Goal: Transaction & Acquisition: Purchase product/service

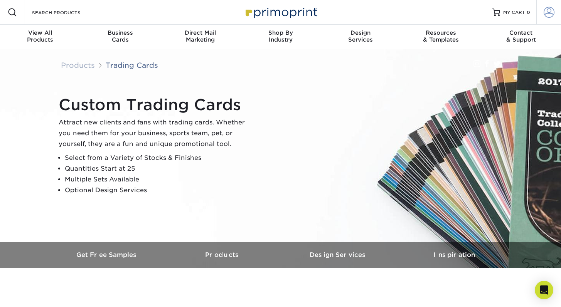
type input "jamesaquilone@gmail.com"
click at [550, 14] on span at bounding box center [548, 12] width 11 height 11
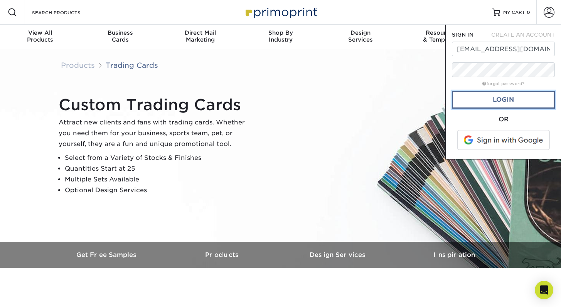
click at [478, 103] on link "Login" at bounding box center [503, 100] width 103 height 18
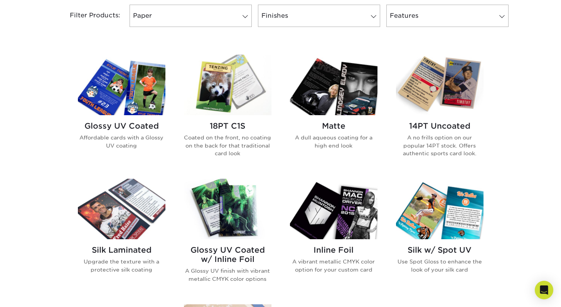
scroll to position [341, 0]
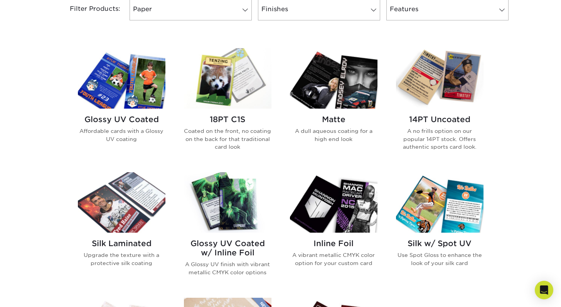
click at [145, 105] on img at bounding box center [121, 78] width 87 height 60
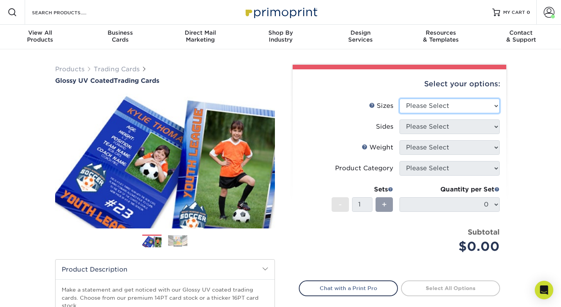
click at [428, 104] on select "Please Select 2.5" x 3.5"" at bounding box center [449, 106] width 100 height 15
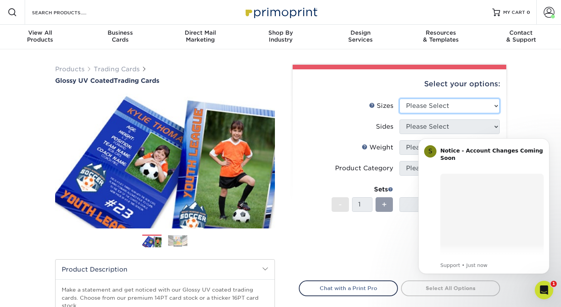
select select "2.50x3.50"
click at [399, 99] on select "Please Select 2.5" x 3.5"" at bounding box center [449, 106] width 100 height 15
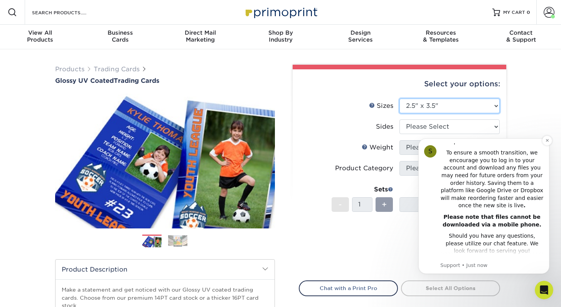
scroll to position [119, 0]
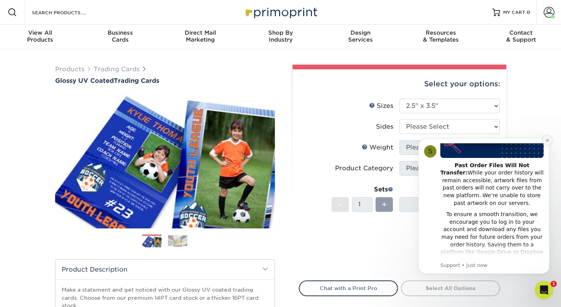
click at [547, 140] on icon "Dismiss notification" at bounding box center [546, 140] width 3 height 3
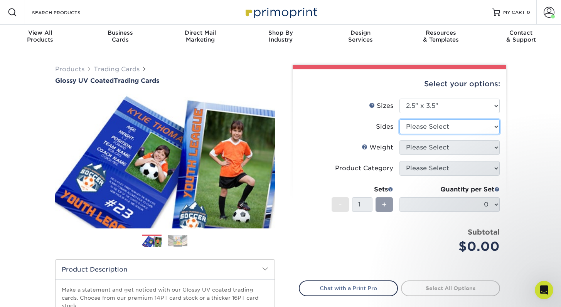
click at [444, 128] on select "Please Select Print Both Sides Print Front Only" at bounding box center [449, 126] width 100 height 15
select select "13abbda7-1d64-4f25-8bb2-c179b224825d"
click at [399, 119] on select "Please Select Print Both Sides Print Front Only" at bounding box center [449, 126] width 100 height 15
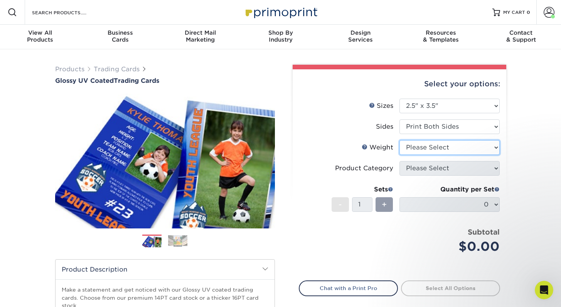
click at [448, 144] on select "Please Select 16PT 14PT 18PT C1S" at bounding box center [449, 147] width 100 height 15
select select "16PT"
click at [399, 140] on select "Please Select 16PT 14PT 18PT C1S" at bounding box center [449, 147] width 100 height 15
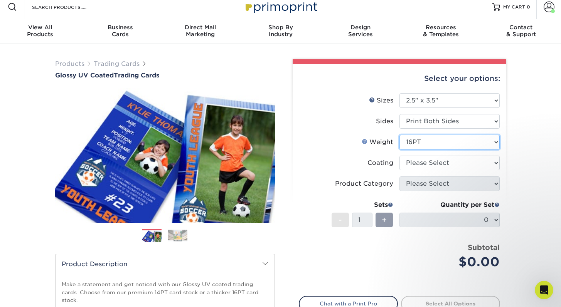
scroll to position [11, 0]
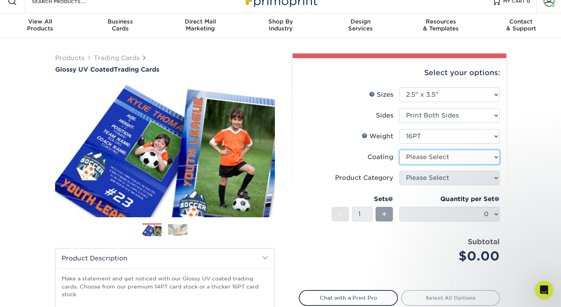
click at [430, 161] on select at bounding box center [449, 157] width 100 height 15
select select "1e8116af-acfc-44b1-83dc-8181aa338834"
click at [399, 150] on select at bounding box center [449, 157] width 100 height 15
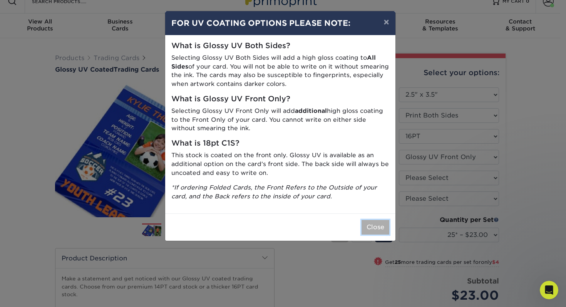
click at [377, 227] on button "Close" at bounding box center [376, 227] width 28 height 15
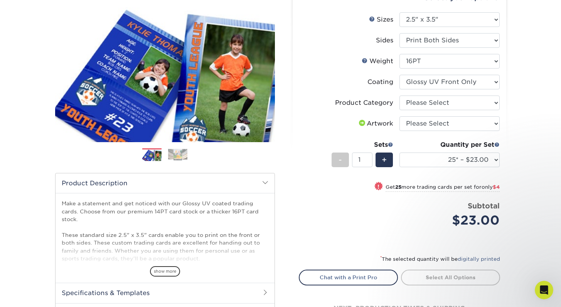
scroll to position [87, 0]
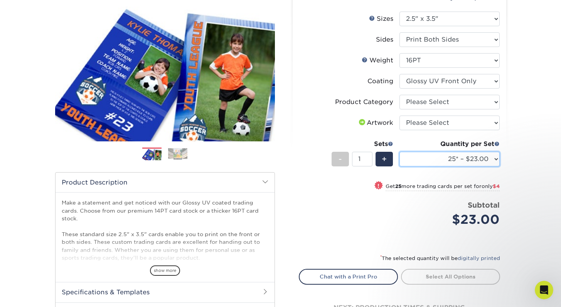
click at [446, 161] on select "25* – $23.00 50* – $27.00 75* – $33.00 100* – $37.00 250* – $47.00 500 – $58.00…" at bounding box center [449, 159] width 100 height 15
select select "100* – $37.00"
click at [399, 152] on select "25* – $23.00 50* – $27.00 75* – $33.00 100* – $37.00 250* – $47.00 500 – $58.00…" at bounding box center [449, 159] width 100 height 15
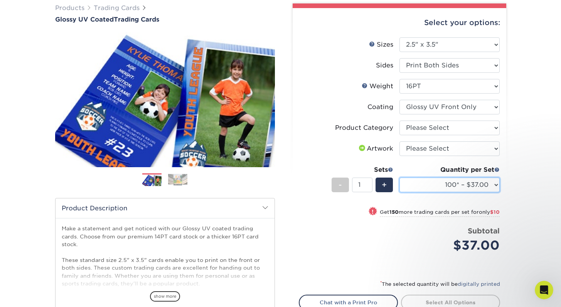
scroll to position [61, 0]
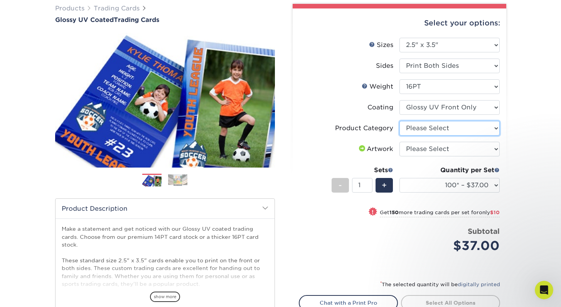
click at [427, 125] on select "Please Select Trading Cards" at bounding box center [449, 128] width 100 height 15
select select "c2f9bce9-36c2-409d-b101-c29d9d031e18"
click at [399, 121] on select "Please Select Trading Cards" at bounding box center [449, 128] width 100 height 15
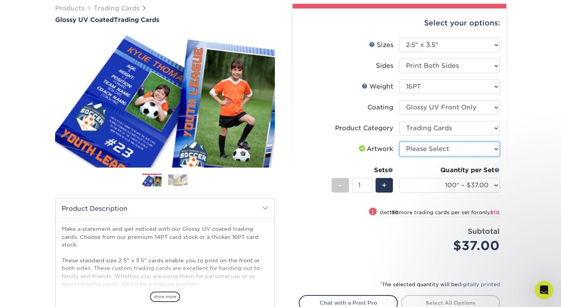
click at [437, 151] on select "Please Select I will upload files I need a design - $100" at bounding box center [449, 149] width 100 height 15
select select "upload"
click at [399, 142] on select "Please Select I will upload files I need a design - $100" at bounding box center [449, 149] width 100 height 15
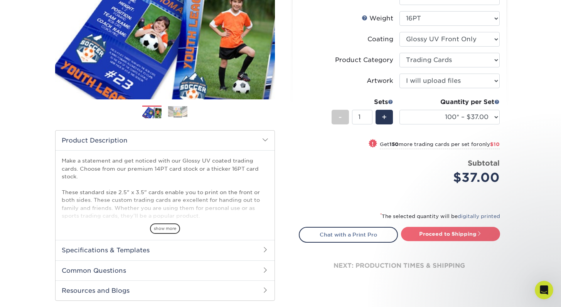
click at [435, 232] on link "Proceed to Shipping" at bounding box center [450, 234] width 99 height 14
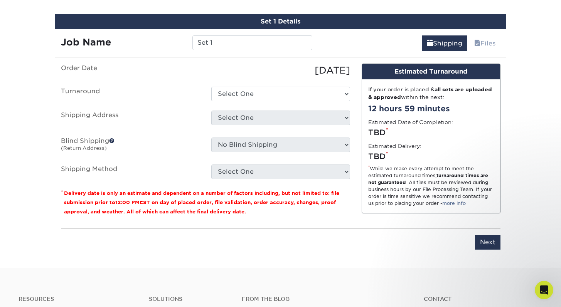
scroll to position [450, 0]
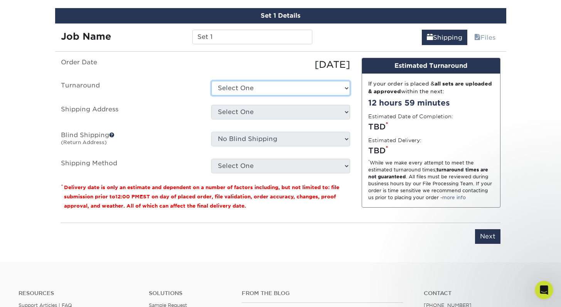
click at [263, 93] on select "Select One 2-4 Business Days 2 Day Next Business Day" at bounding box center [280, 88] width 139 height 15
select select "d412dd08-8f34-4953-8d31-a48f15dd6578"
click at [211, 81] on select "Select One 2-4 Business Days 2 Day Next Business Day" at bounding box center [280, 88] width 139 height 15
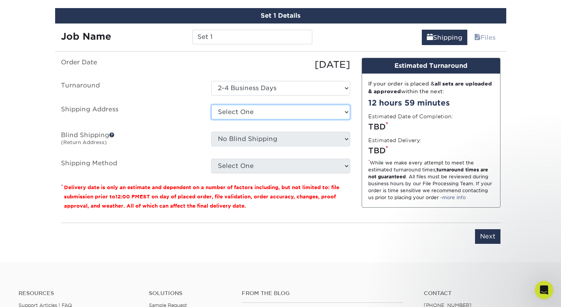
click at [234, 109] on select "Select One Omega Zac + Add New Address" at bounding box center [280, 112] width 139 height 15
select select "273929"
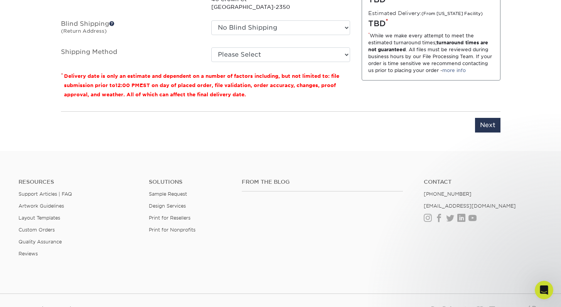
scroll to position [461, 0]
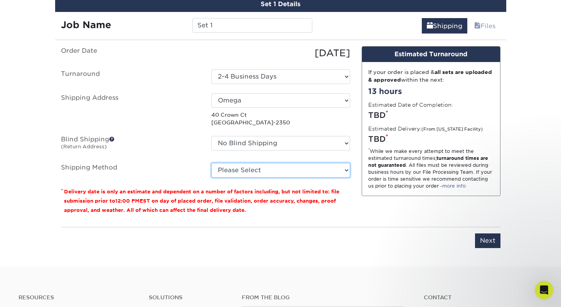
click at [244, 174] on select "Please Select 3 Day Shipping Service (+$17.82) Ground Shipping (+$18.04) 2 Day …" at bounding box center [280, 170] width 139 height 15
select select "12"
click at [211, 163] on select "Please Select 3 Day Shipping Service (+$17.82) Ground Shipping (+$18.04) 2 Day …" at bounding box center [280, 170] width 139 height 15
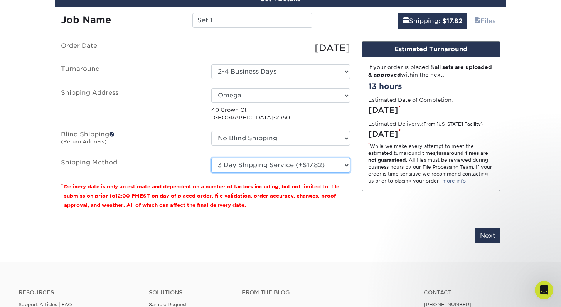
scroll to position [474, 0]
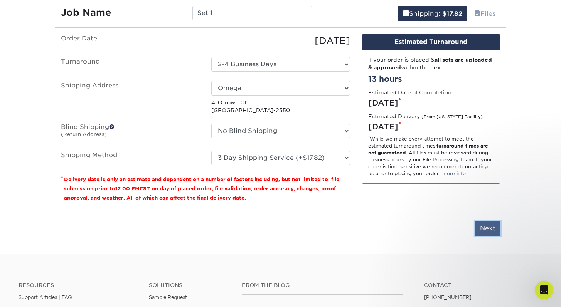
click at [483, 227] on input "Next" at bounding box center [487, 228] width 25 height 15
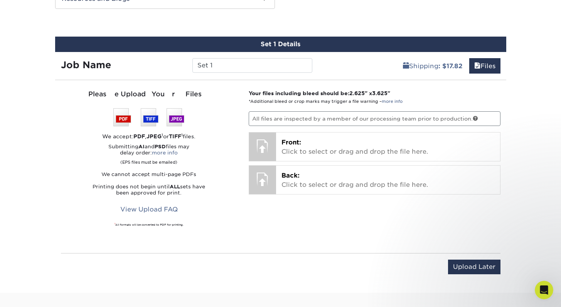
scroll to position [422, 0]
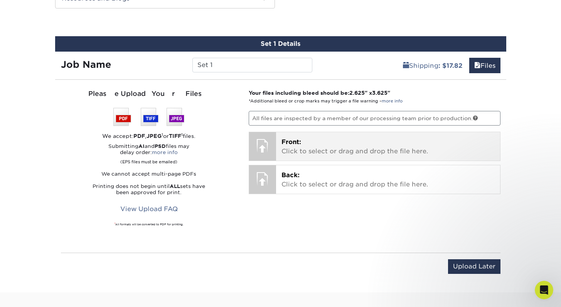
click at [311, 147] on p "Front: Click to select or drag and drop the file here." at bounding box center [387, 147] width 213 height 18
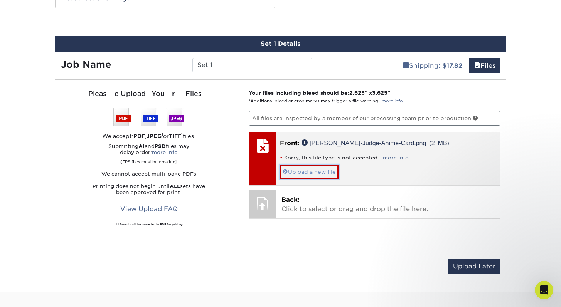
click at [307, 174] on link "Upload a new file" at bounding box center [309, 171] width 59 height 13
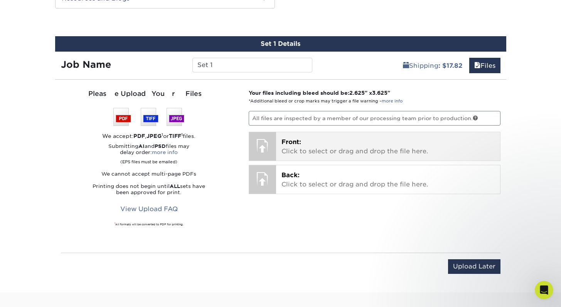
click at [319, 135] on div "Front: Click to select or drag and drop the file here. Choose file [PERSON_NAME…" at bounding box center [388, 146] width 224 height 29
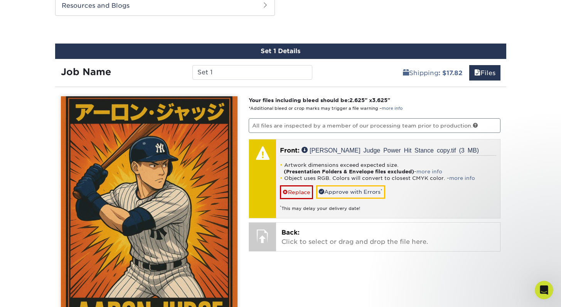
scroll to position [444, 0]
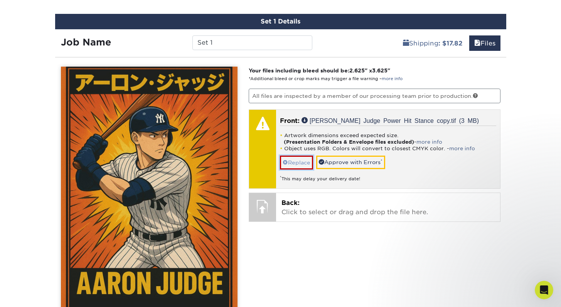
click at [294, 166] on link "Replace" at bounding box center [296, 162] width 33 height 13
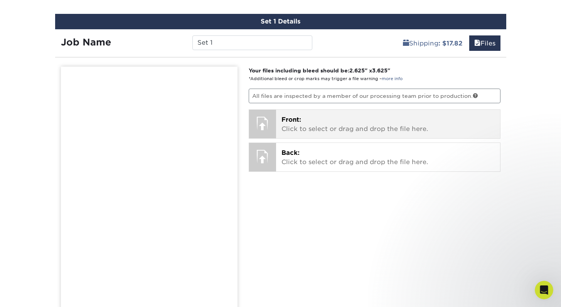
click at [308, 126] on p "Front: Click to select or drag and drop the file here." at bounding box center [387, 124] width 213 height 18
click at [339, 121] on p "Front: Click to select or drag and drop the file here." at bounding box center [387, 124] width 213 height 18
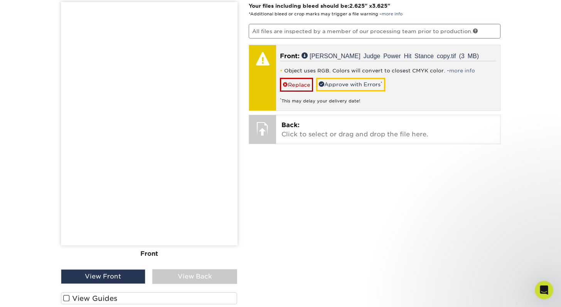
scroll to position [508, 0]
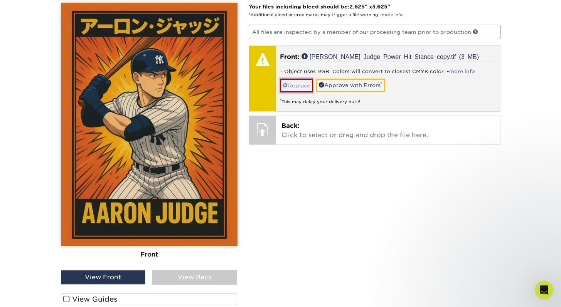
click at [296, 85] on link "Replace" at bounding box center [296, 85] width 33 height 13
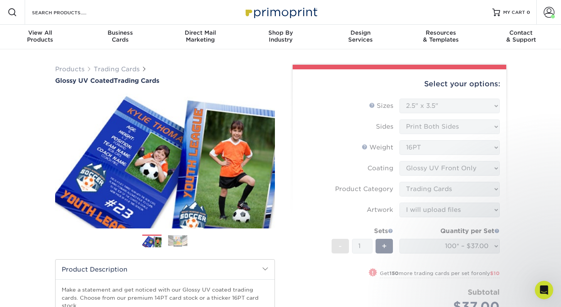
scroll to position [0, 0]
